Goal: Find specific page/section: Find specific page/section

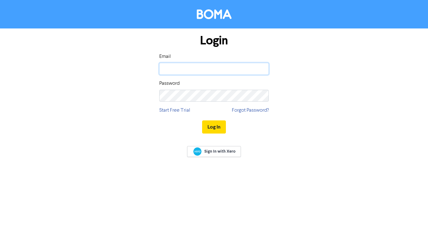
type input "[EMAIL_ADDRESS][DOMAIN_NAME]"
click at [219, 128] on button "Log In" at bounding box center [214, 127] width 24 height 13
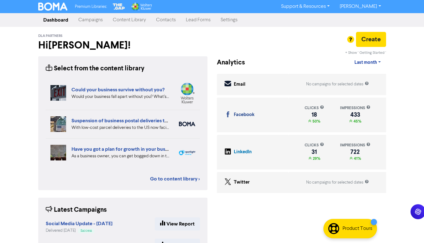
click at [131, 21] on link "Content Library" at bounding box center [129, 20] width 43 height 13
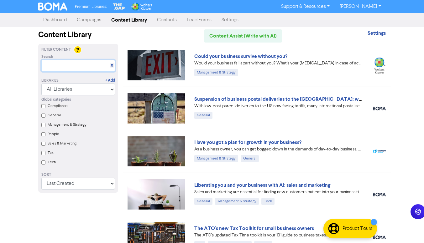
click at [68, 66] on input "text" at bounding box center [78, 66] width 74 height 12
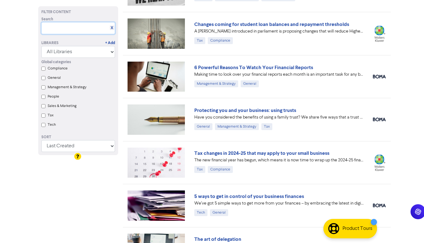
scroll to position [1184, 0]
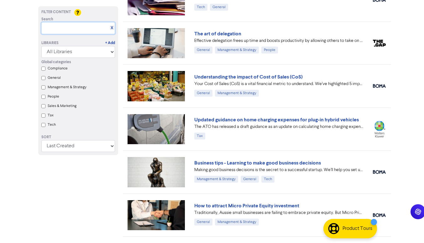
click at [64, 29] on input "text" at bounding box center [78, 28] width 74 height 12
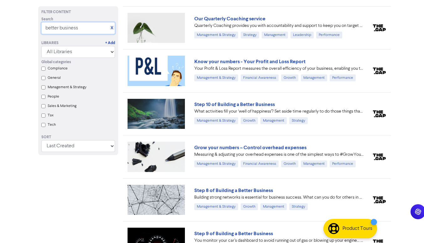
scroll to position [0, 0]
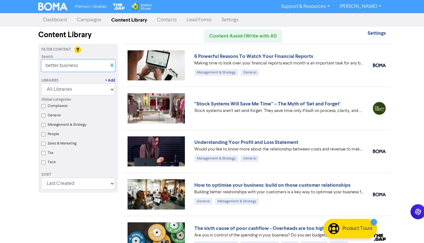
type input "better business"
click at [111, 64] on link "X" at bounding box center [111, 65] width 3 height 5
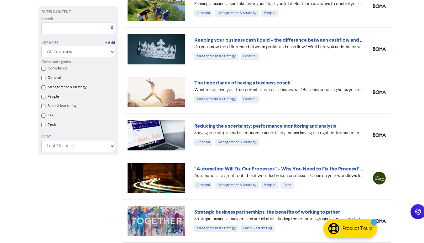
scroll to position [2547, 0]
